Goal: Task Accomplishment & Management: Manage account settings

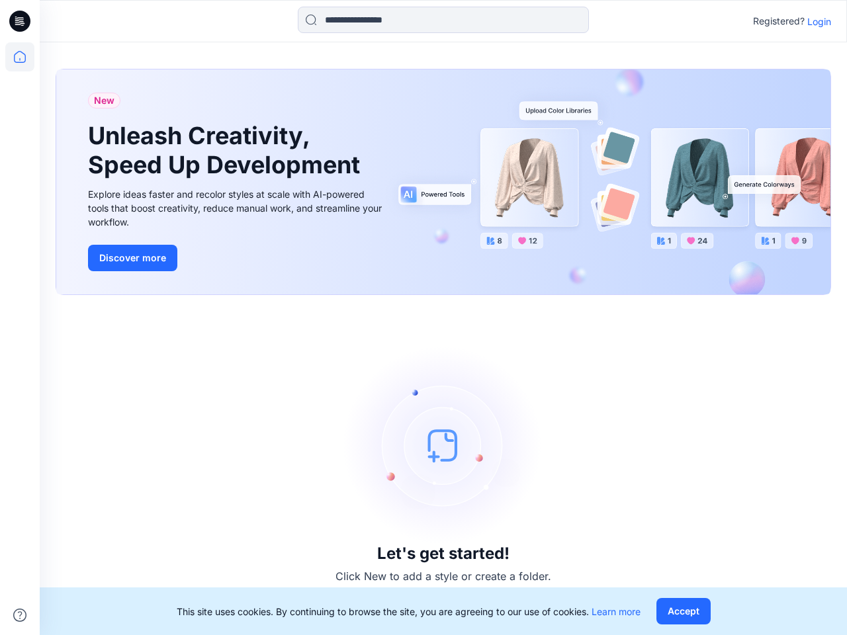
click at [423, 318] on div "Let's get started! Click New to add a style or create a folder." at bounding box center [443, 465] width 775 height 308
click at [21, 21] on icon at bounding box center [21, 21] width 5 height 1
click at [20, 57] on icon at bounding box center [19, 56] width 29 height 29
click at [20, 615] on icon at bounding box center [19, 615] width 13 height 13
click at [443, 20] on input at bounding box center [443, 20] width 291 height 26
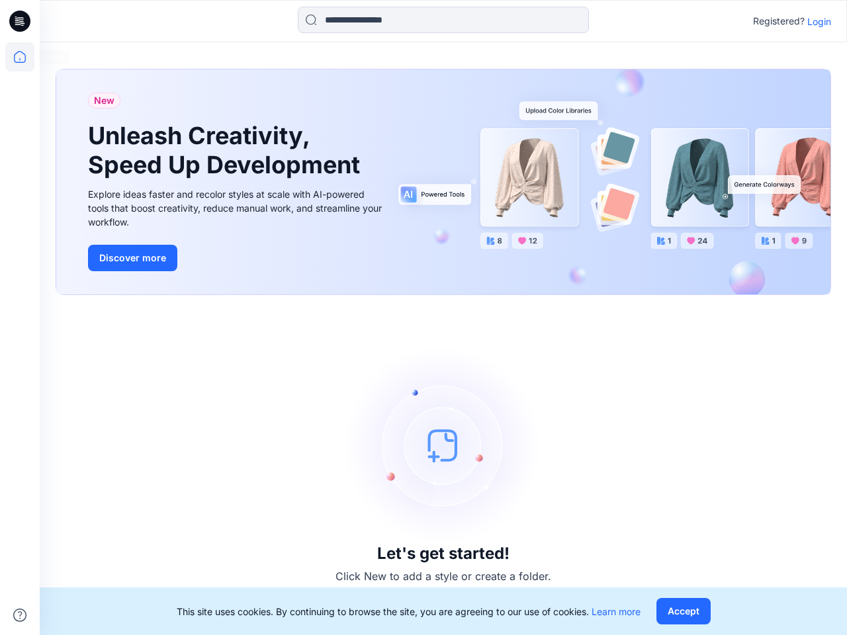
click at [819, 21] on p "Login" at bounding box center [819, 22] width 24 height 14
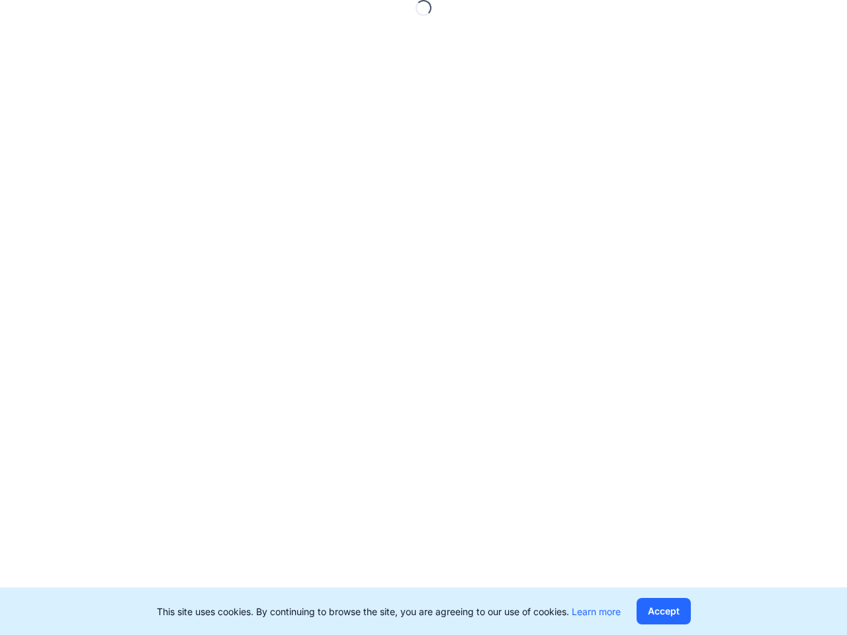
click at [683, 611] on button "Accept" at bounding box center [663, 611] width 54 height 26
